Goal: Task Accomplishment & Management: Use online tool/utility

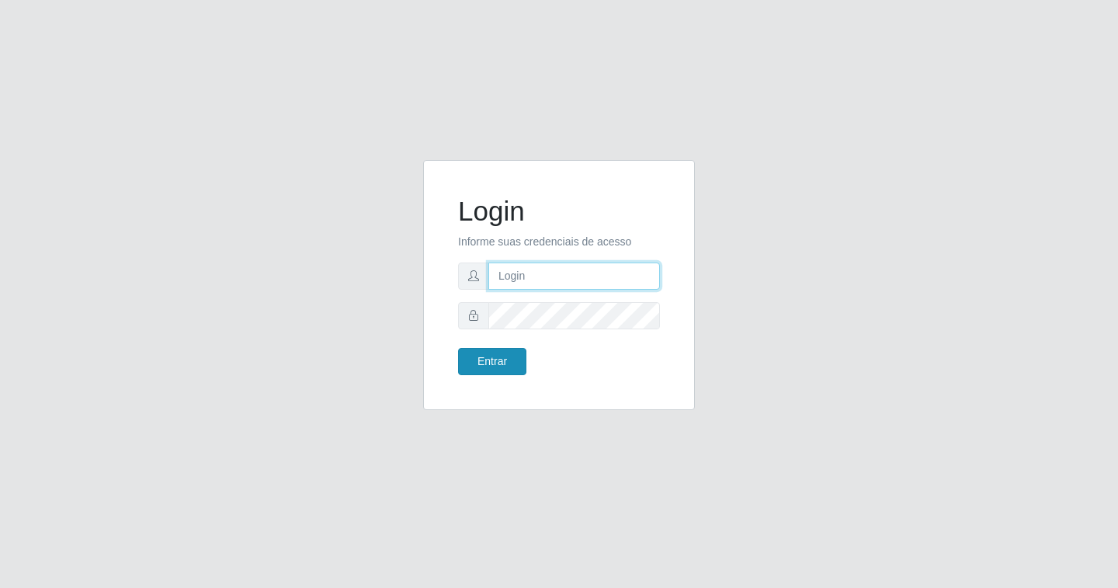
type input "[EMAIL_ADDRESS][DOMAIN_NAME]"
click at [499, 353] on button "Entrar" at bounding box center [492, 361] width 68 height 27
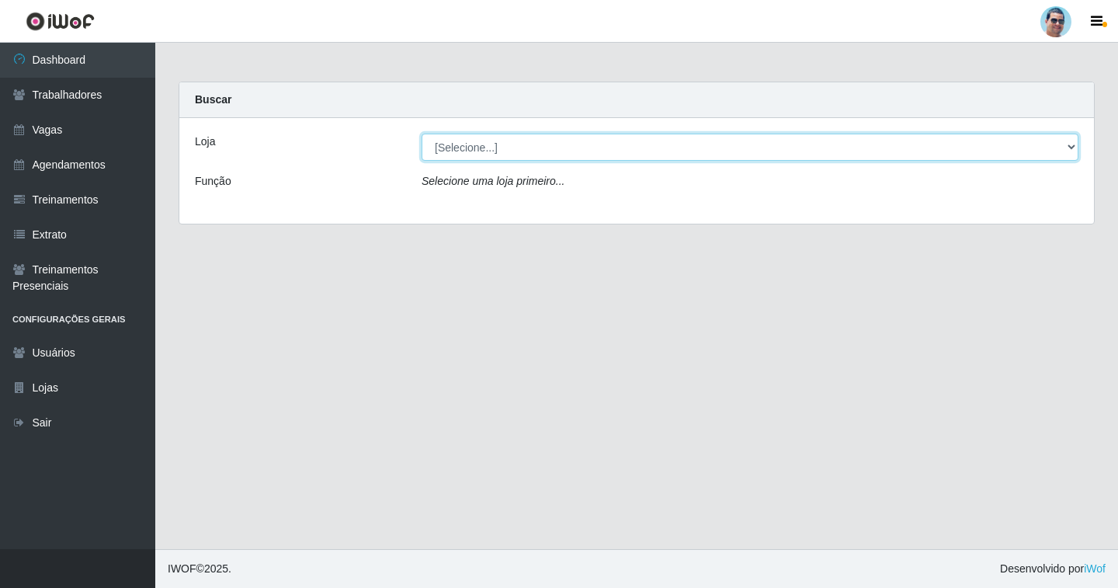
click at [597, 149] on select "[Selecione...] Mercadinho Extrabom" at bounding box center [750, 147] width 657 height 27
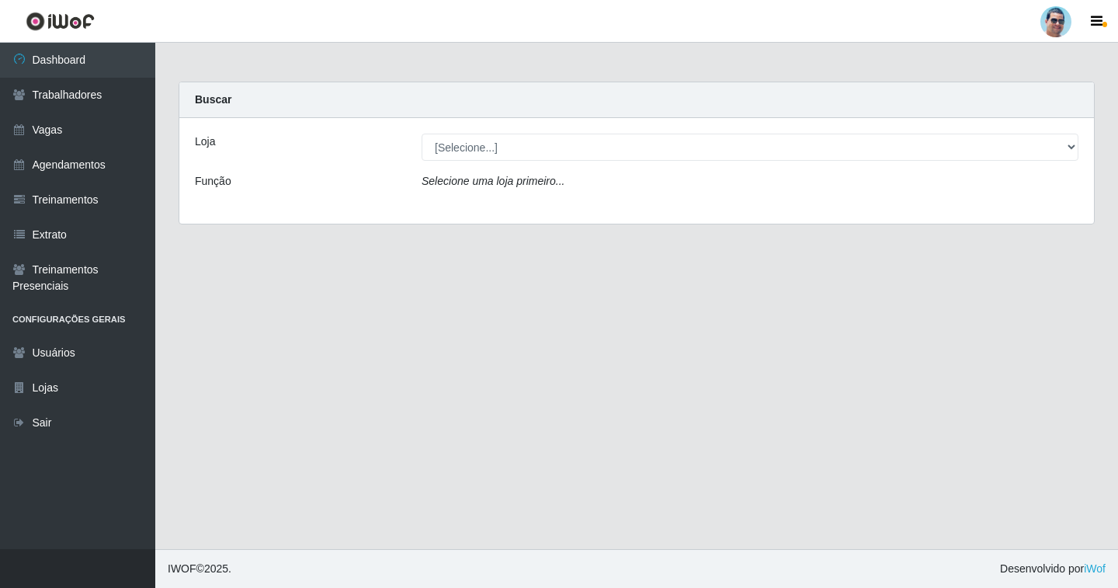
click at [610, 205] on div "Loja [Selecione...] Mercadinho Extrabom Função Selecione uma loja primeiro..." at bounding box center [636, 171] width 915 height 106
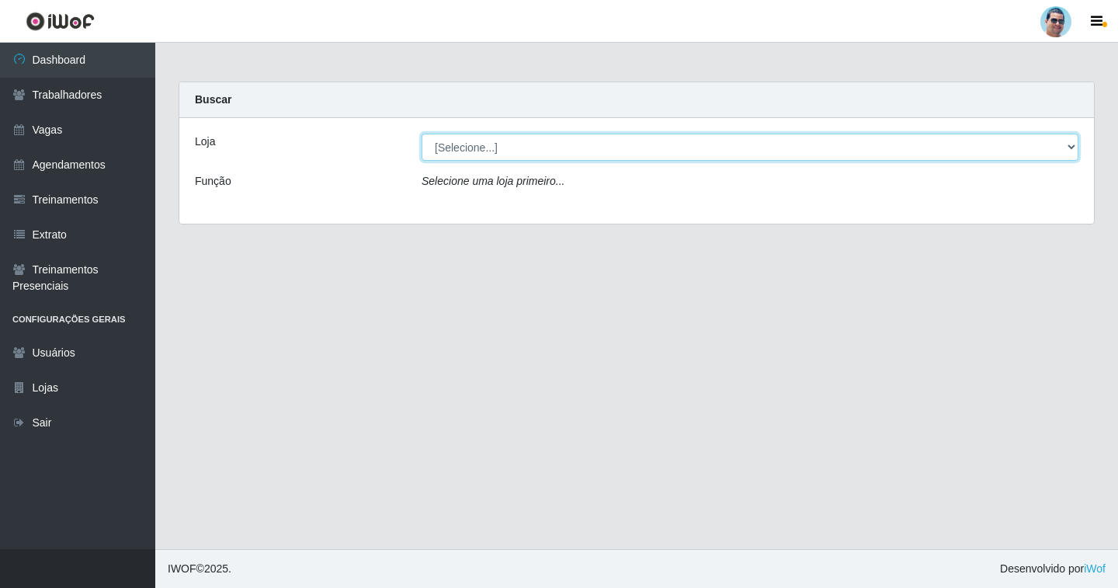
click at [577, 151] on select "[Selecione...] Mercadinho Extrabom" at bounding box center [750, 147] width 657 height 27
click at [422, 134] on select "[Selecione...] Mercadinho Extrabom" at bounding box center [750, 147] width 657 height 27
click at [554, 141] on select "[Selecione...] Mercadinho Extrabom" at bounding box center [750, 147] width 657 height 27
select select "175"
click at [422, 134] on select "[Selecione...] Mercadinho Extrabom" at bounding box center [750, 147] width 657 height 27
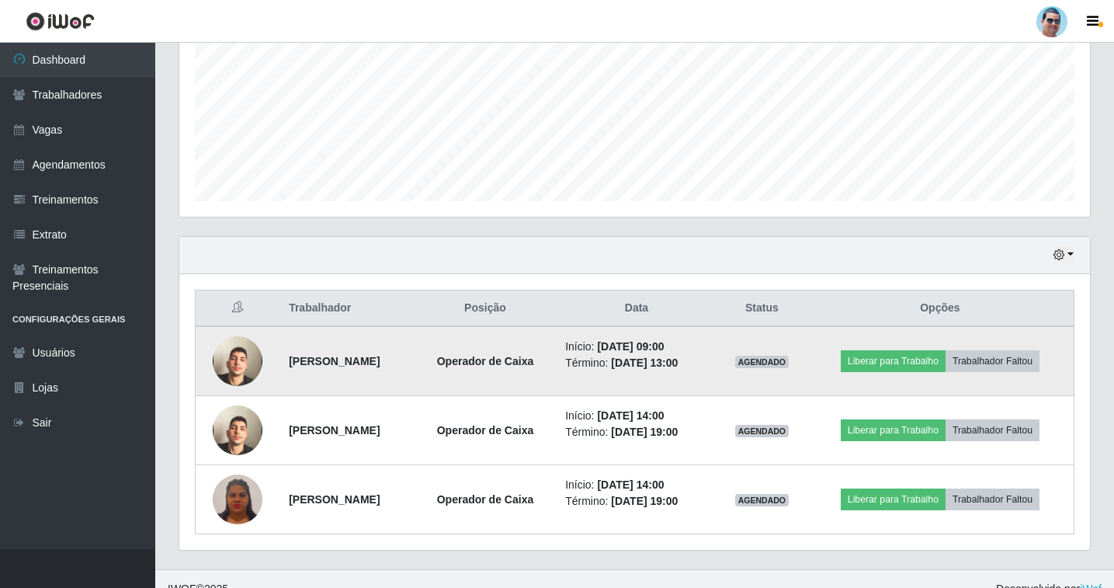
scroll to position [374, 0]
